Goal: Register for event/course

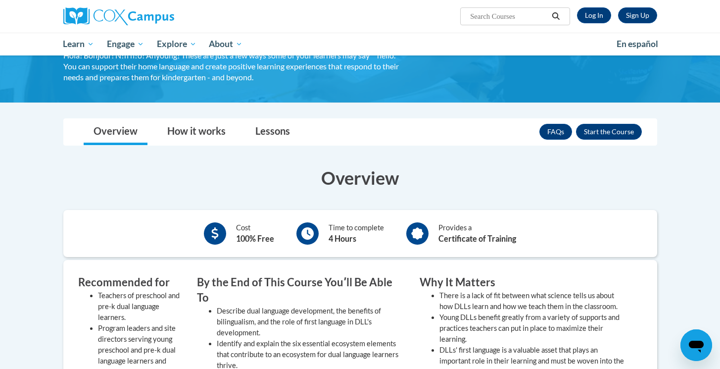
scroll to position [107, 0]
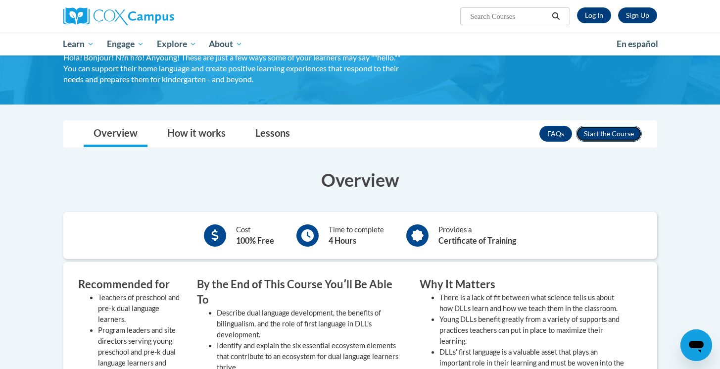
click at [627, 134] on button "Enroll" at bounding box center [609, 134] width 66 height 16
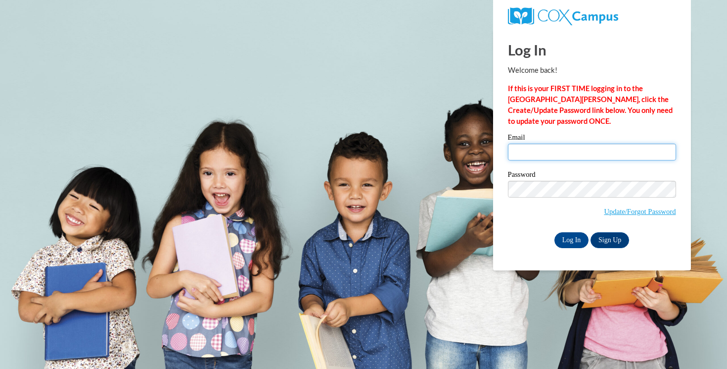
click at [604, 158] on input "Email" at bounding box center [592, 152] width 168 height 17
type input "rmmcfarland@yhc.edu"
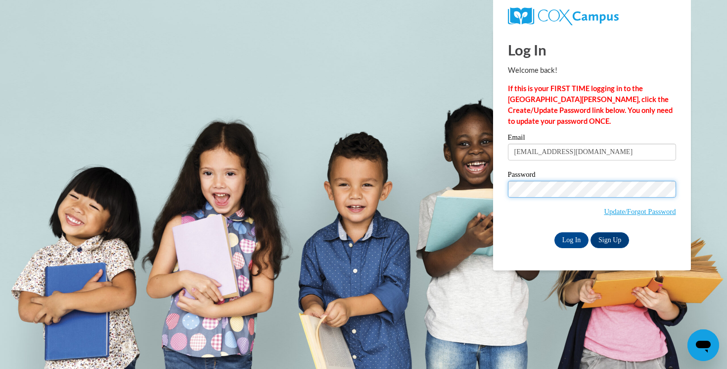
click at [555, 232] on input "Log In" at bounding box center [572, 240] width 35 height 16
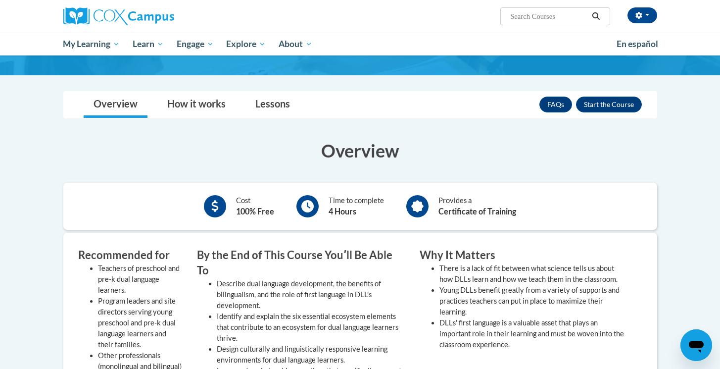
scroll to position [137, 0]
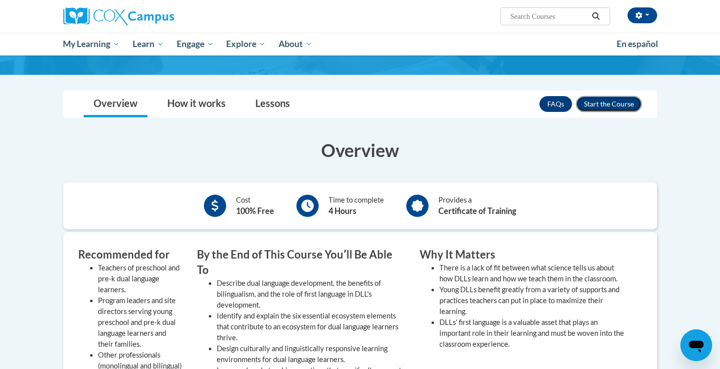
click at [617, 105] on button "Enroll" at bounding box center [609, 104] width 66 height 16
